Goal: Information Seeking & Learning: Understand process/instructions

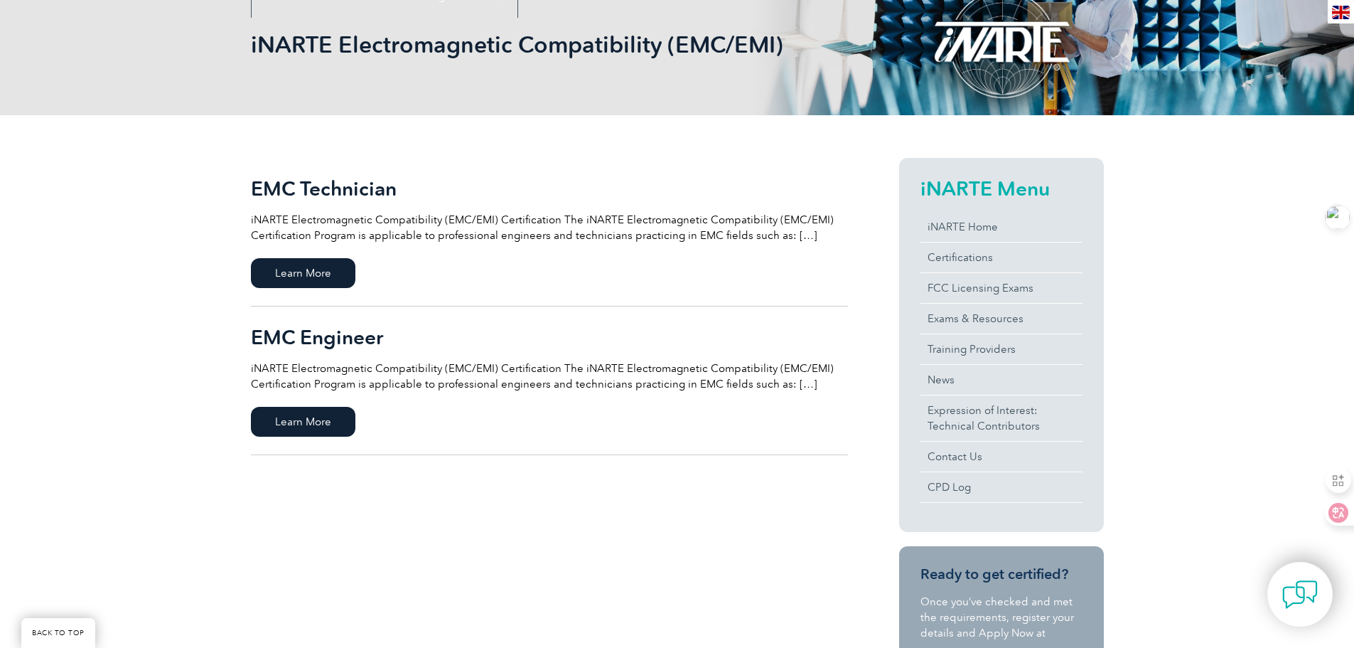
scroll to position [213, 0]
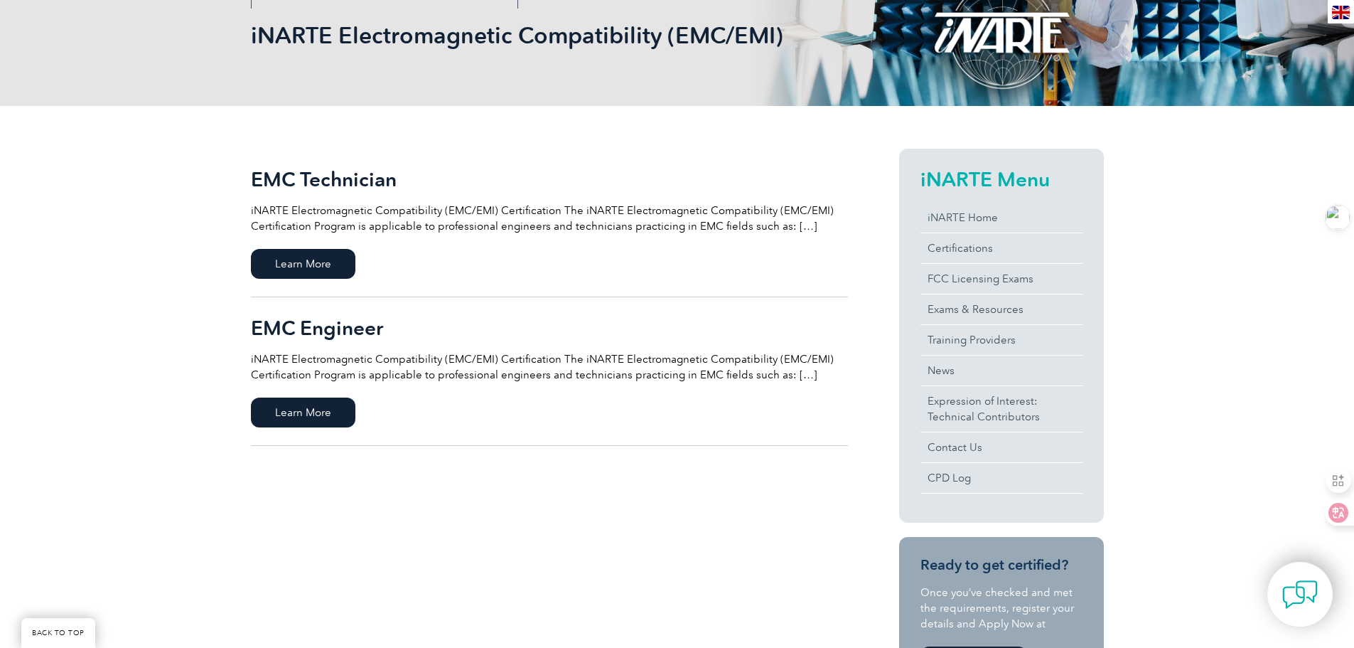
click at [797, 227] on p "iNARTE Electromagnetic Compatibility (EMC/EMI) Certification The iNARTE Electro…" at bounding box center [549, 218] width 597 height 31
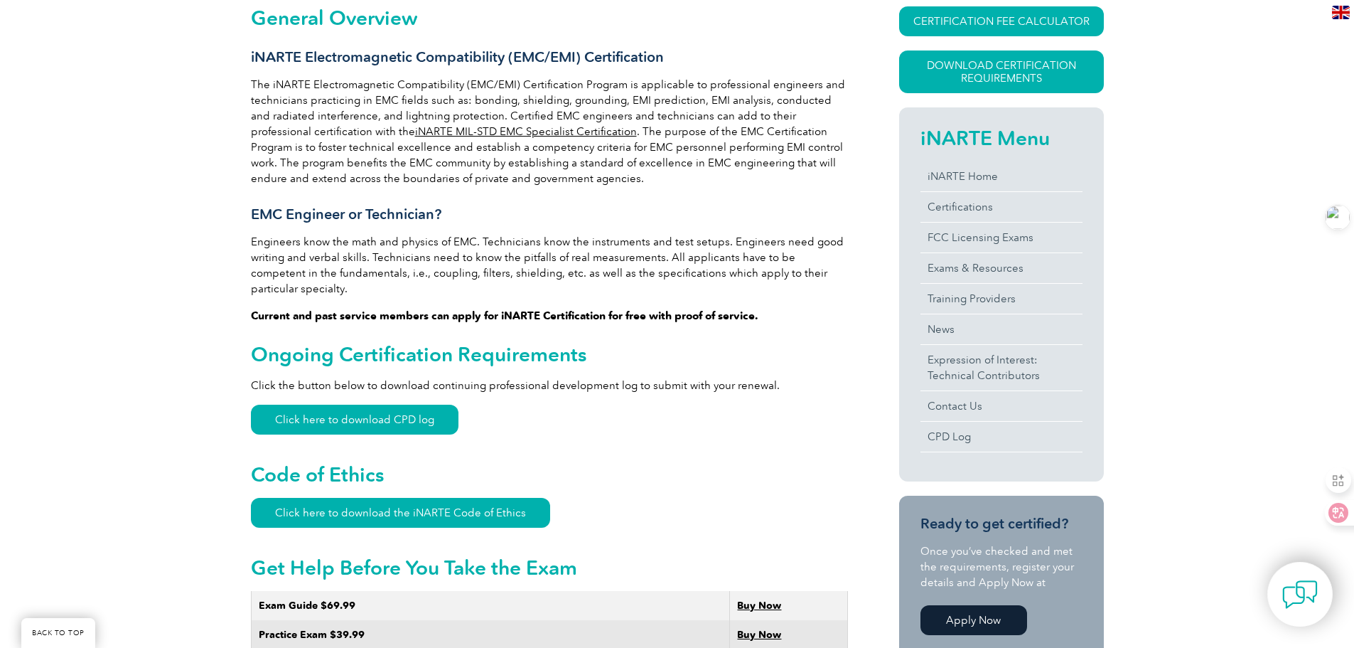
scroll to position [284, 0]
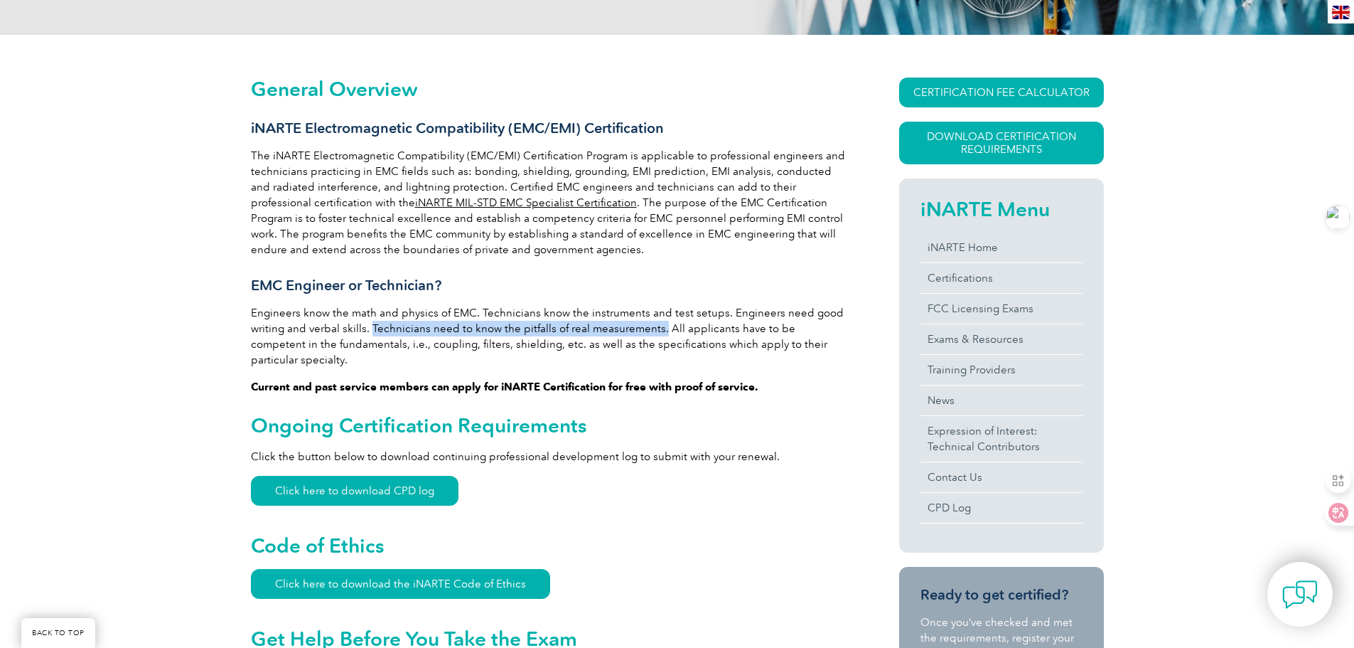
drag, startPoint x: 658, startPoint y: 325, endPoint x: 371, endPoint y: 325, distance: 286.5
click at [371, 325] on p "Engineers know the math and physics of EMC. Technicians know the instruments an…" at bounding box center [549, 336] width 597 height 63
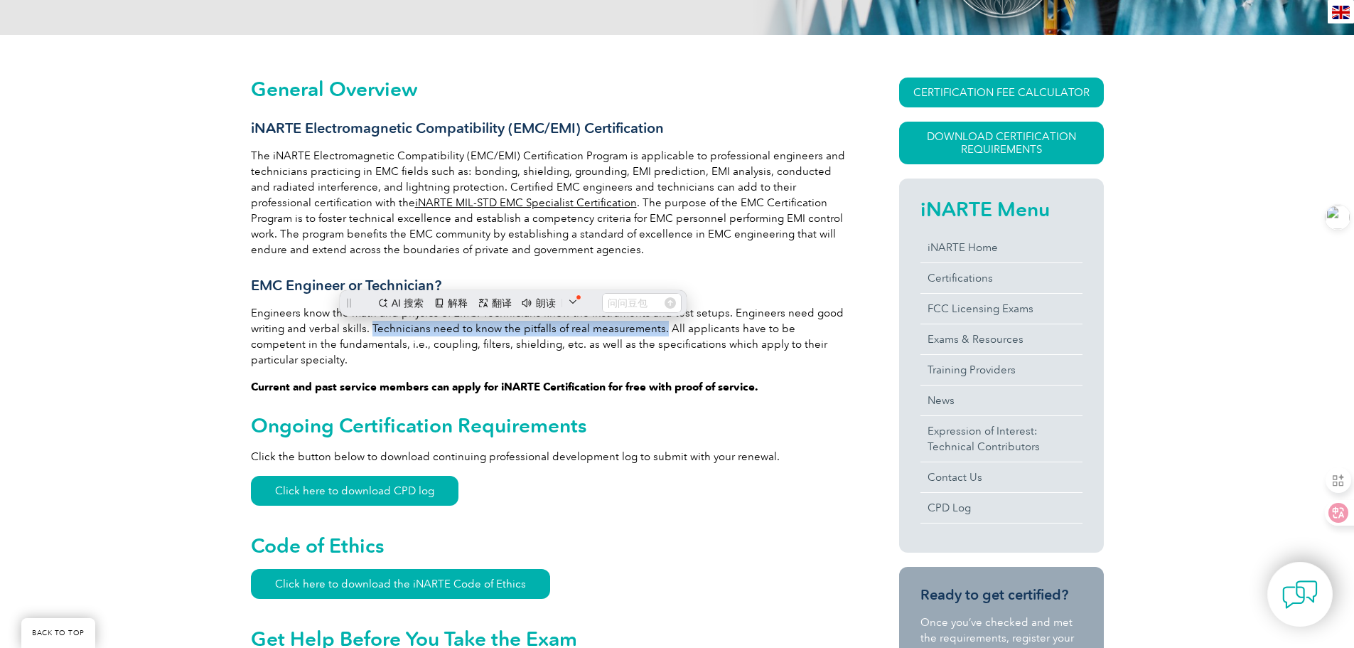
scroll to position [0, 0]
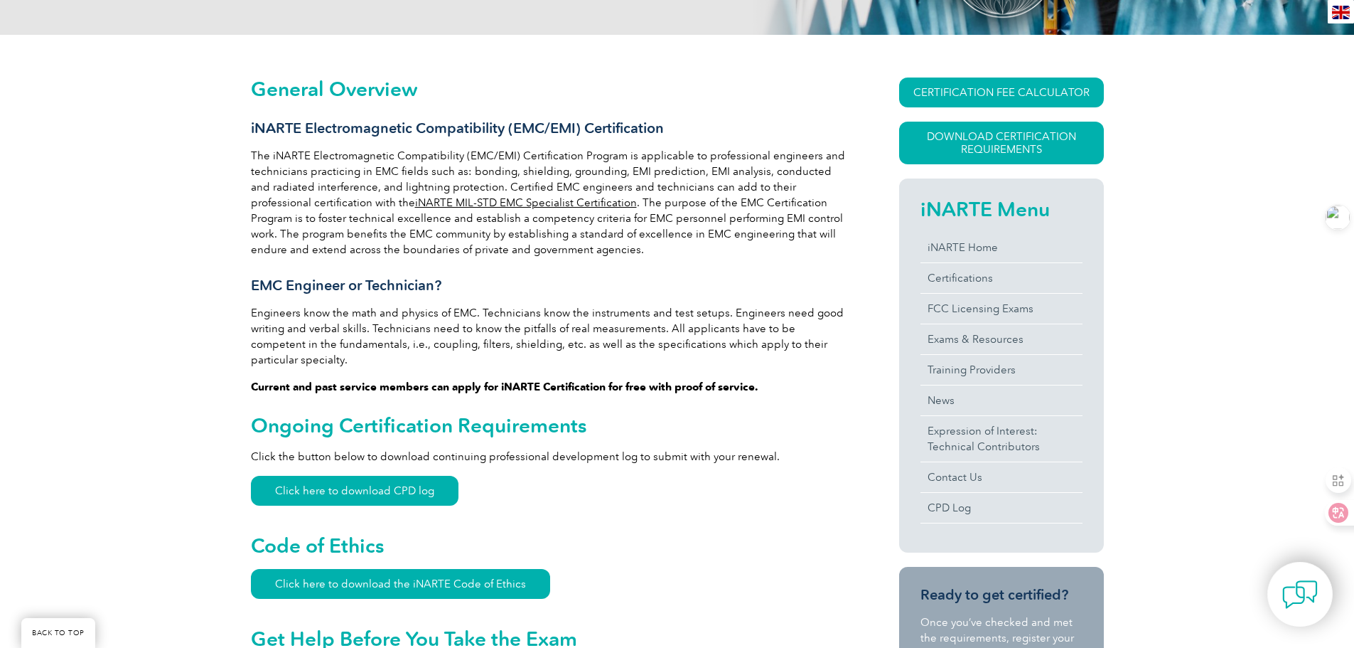
click at [500, 289] on h3 "EMC Engineer or Technician?" at bounding box center [549, 286] width 597 height 18
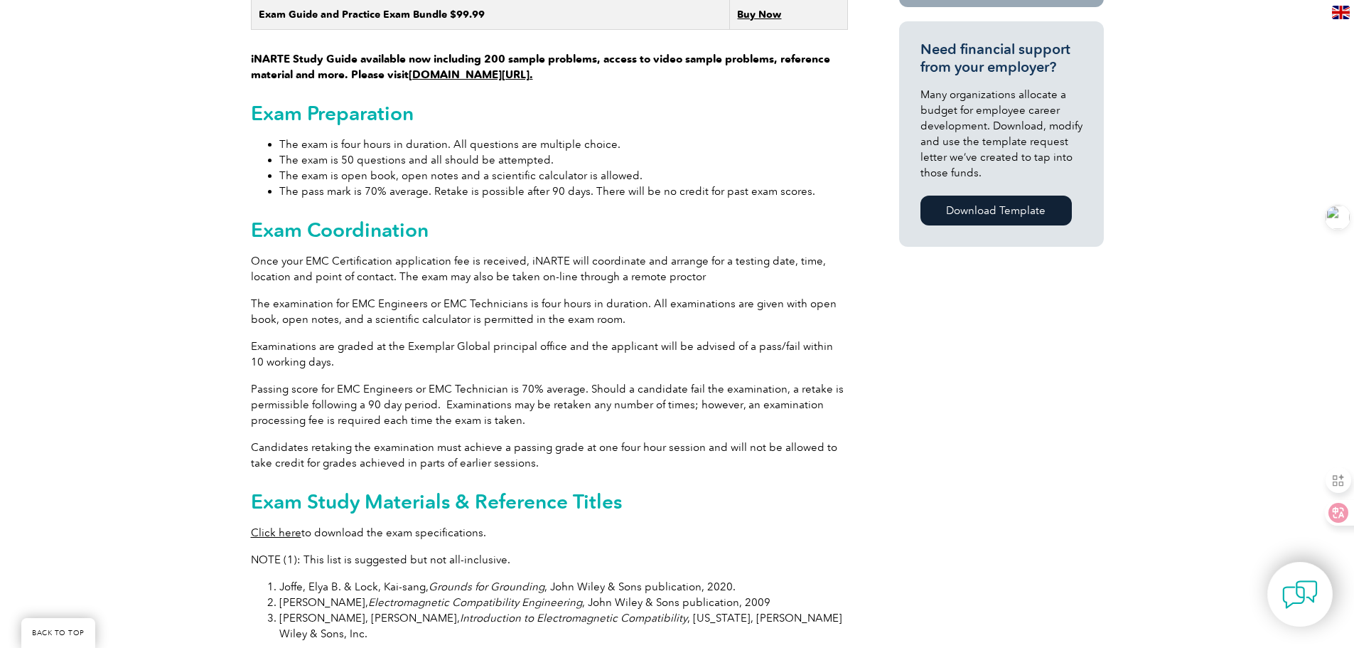
scroll to position [1138, 0]
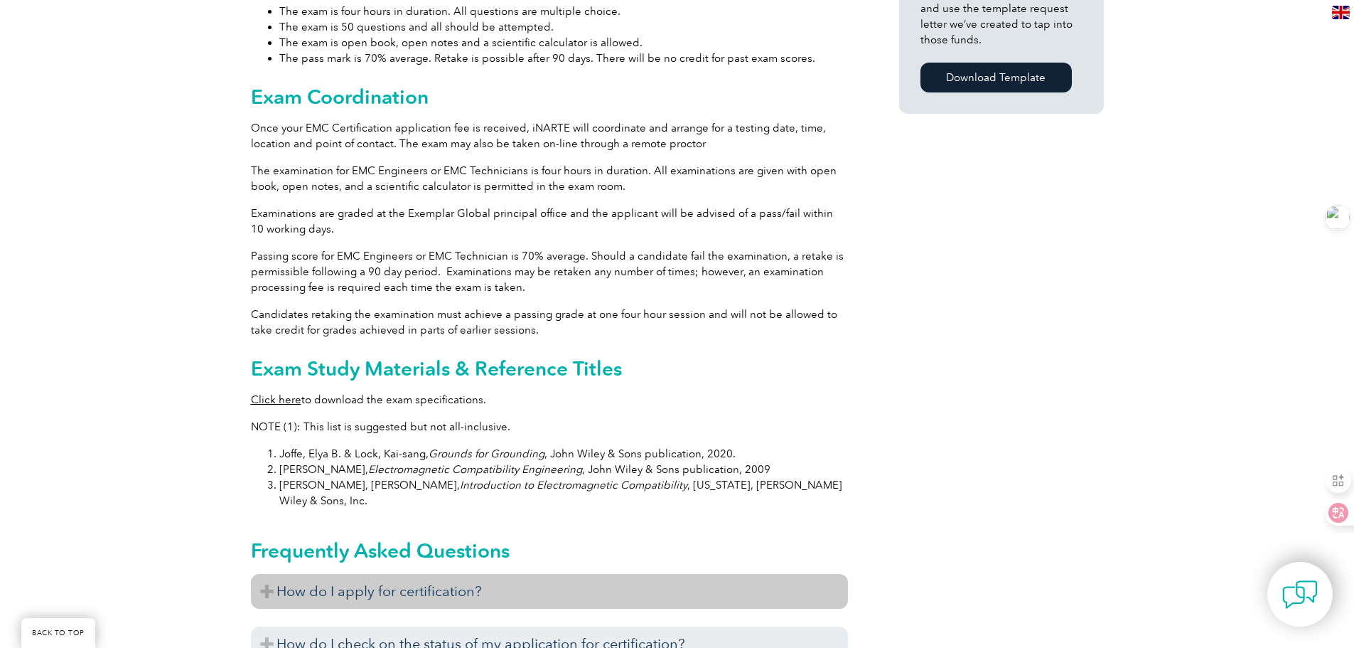
click at [309, 574] on h3 "How do I apply for certification?" at bounding box center [549, 591] width 597 height 35
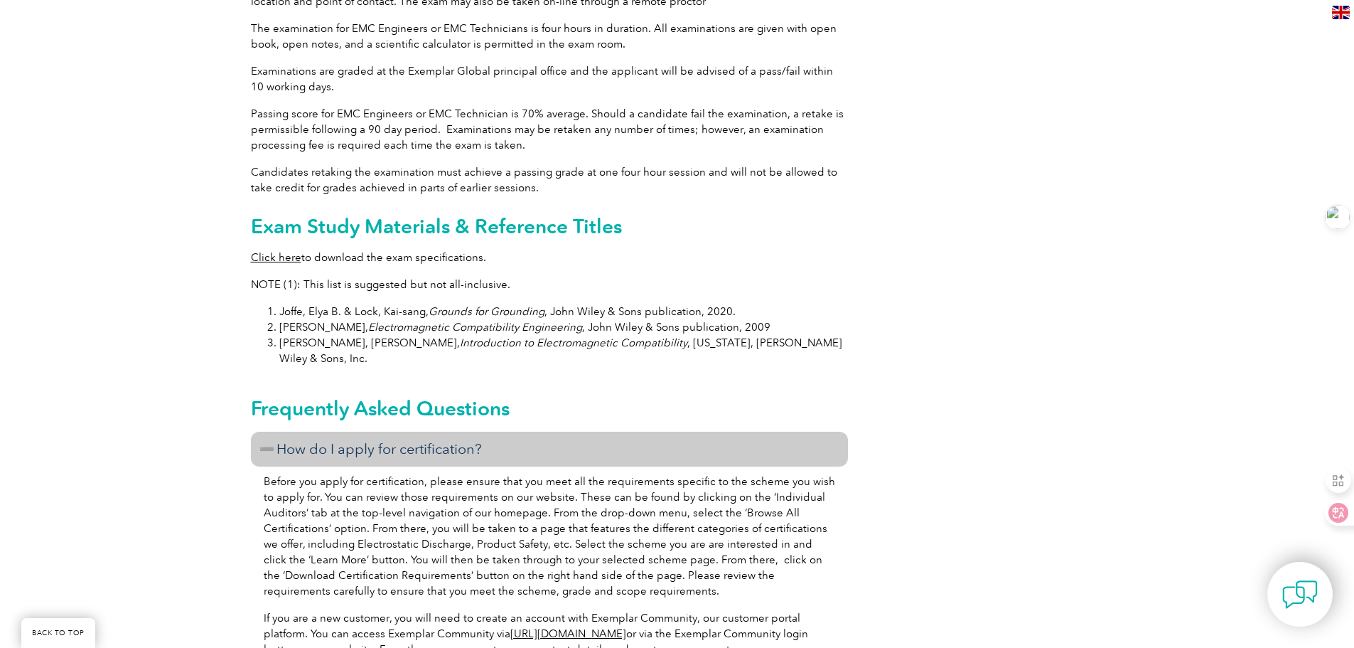
scroll to position [1351, 0]
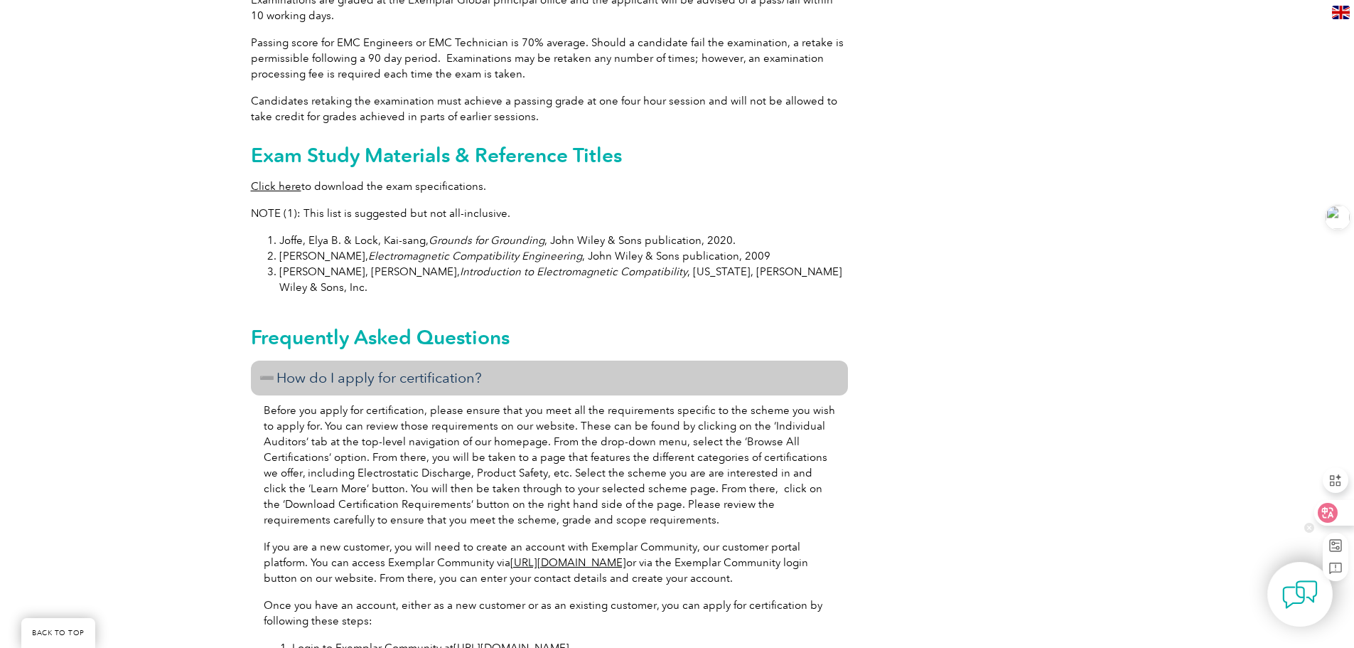
click at [1346, 517] on div at bounding box center [1334, 513] width 38 height 26
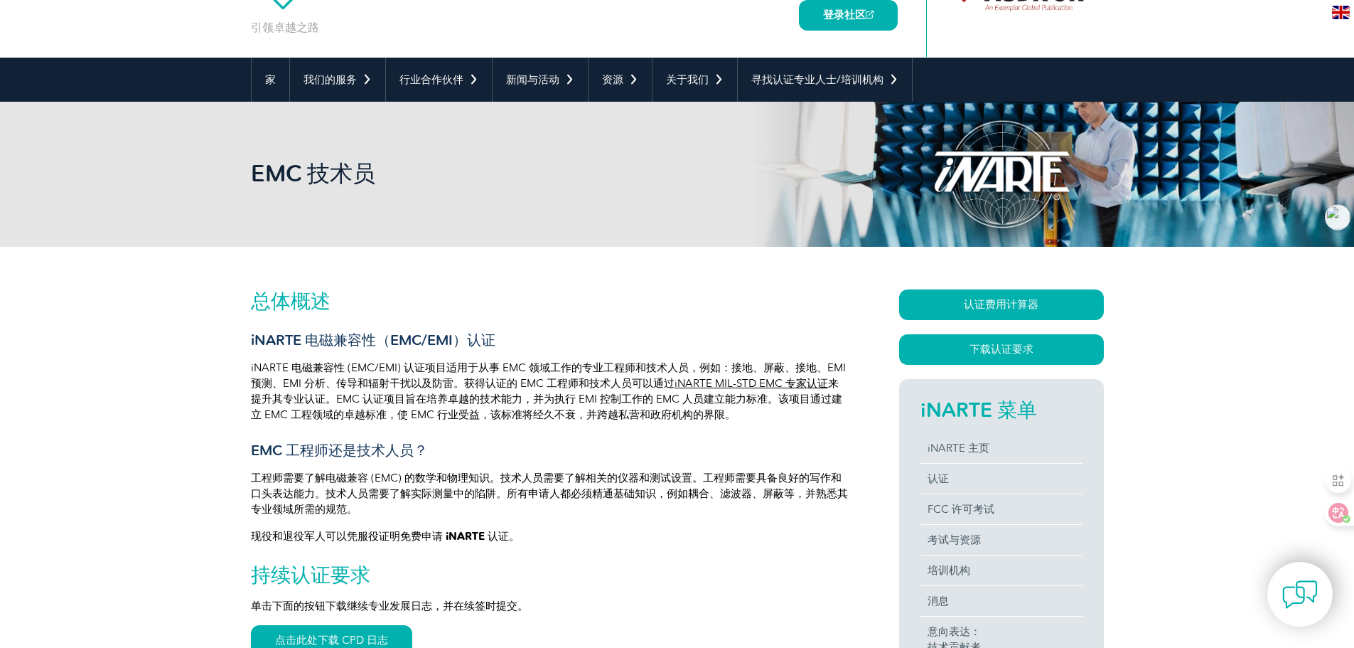
scroll to position [5, 0]
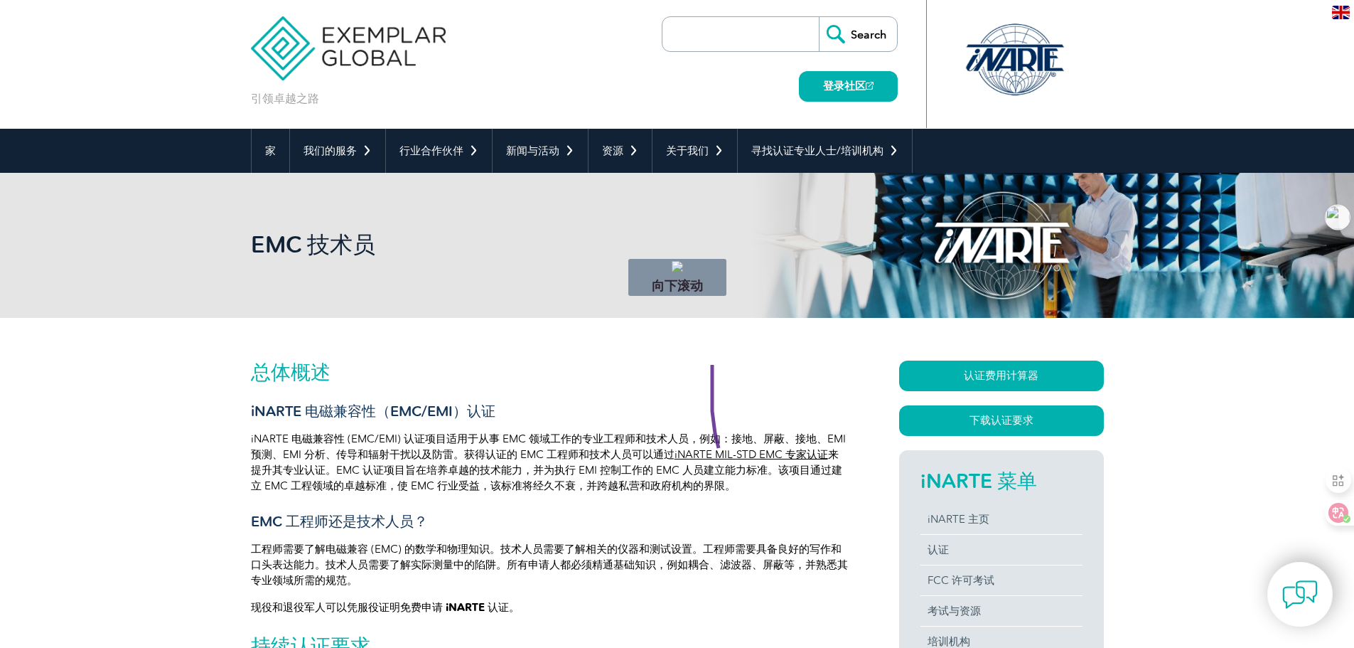
drag, startPoint x: 712, startPoint y: 353, endPoint x: 1062, endPoint y: 454, distance: 363.6
